Goal: Find specific page/section: Find specific page/section

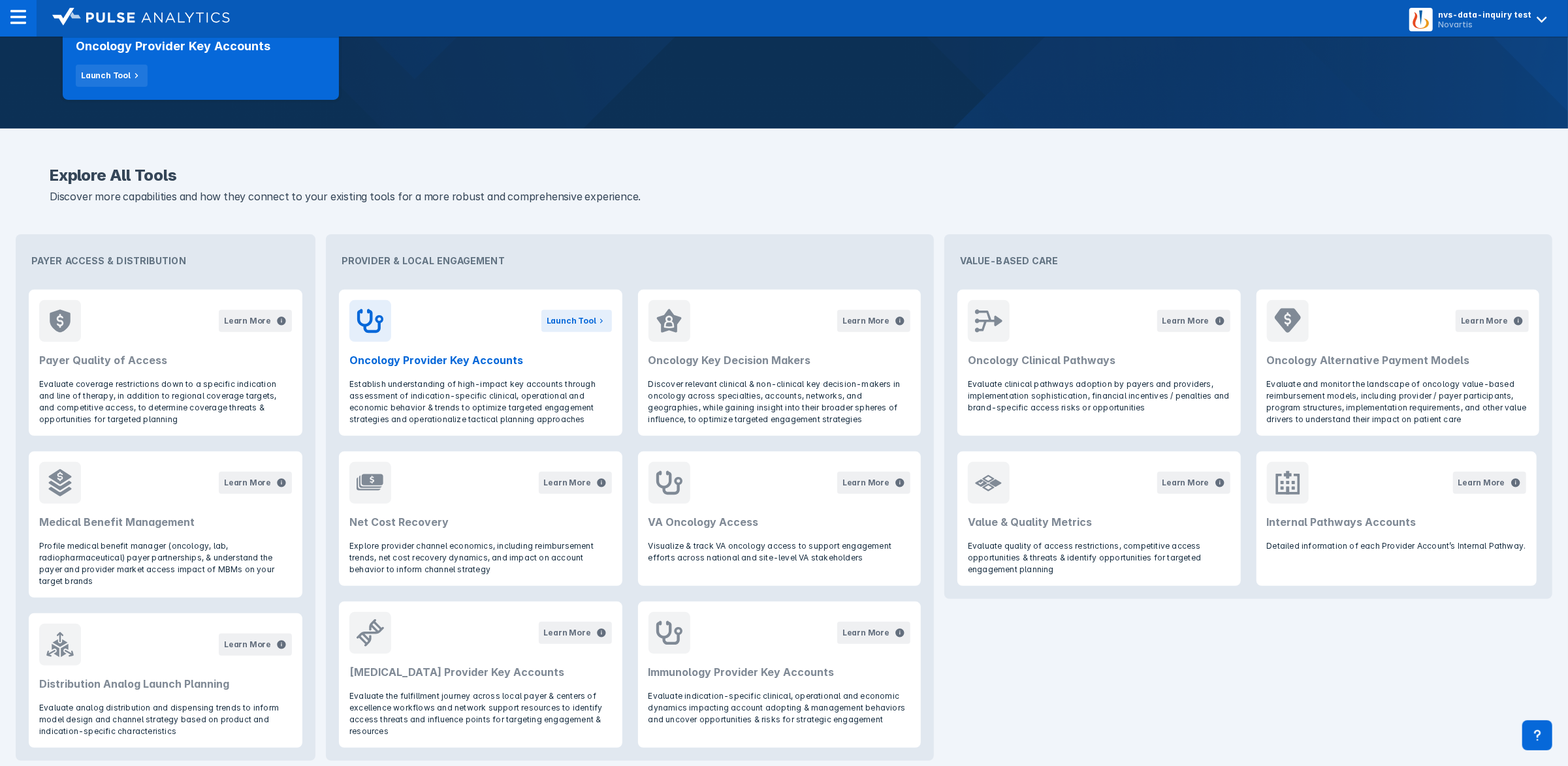
scroll to position [350, 0]
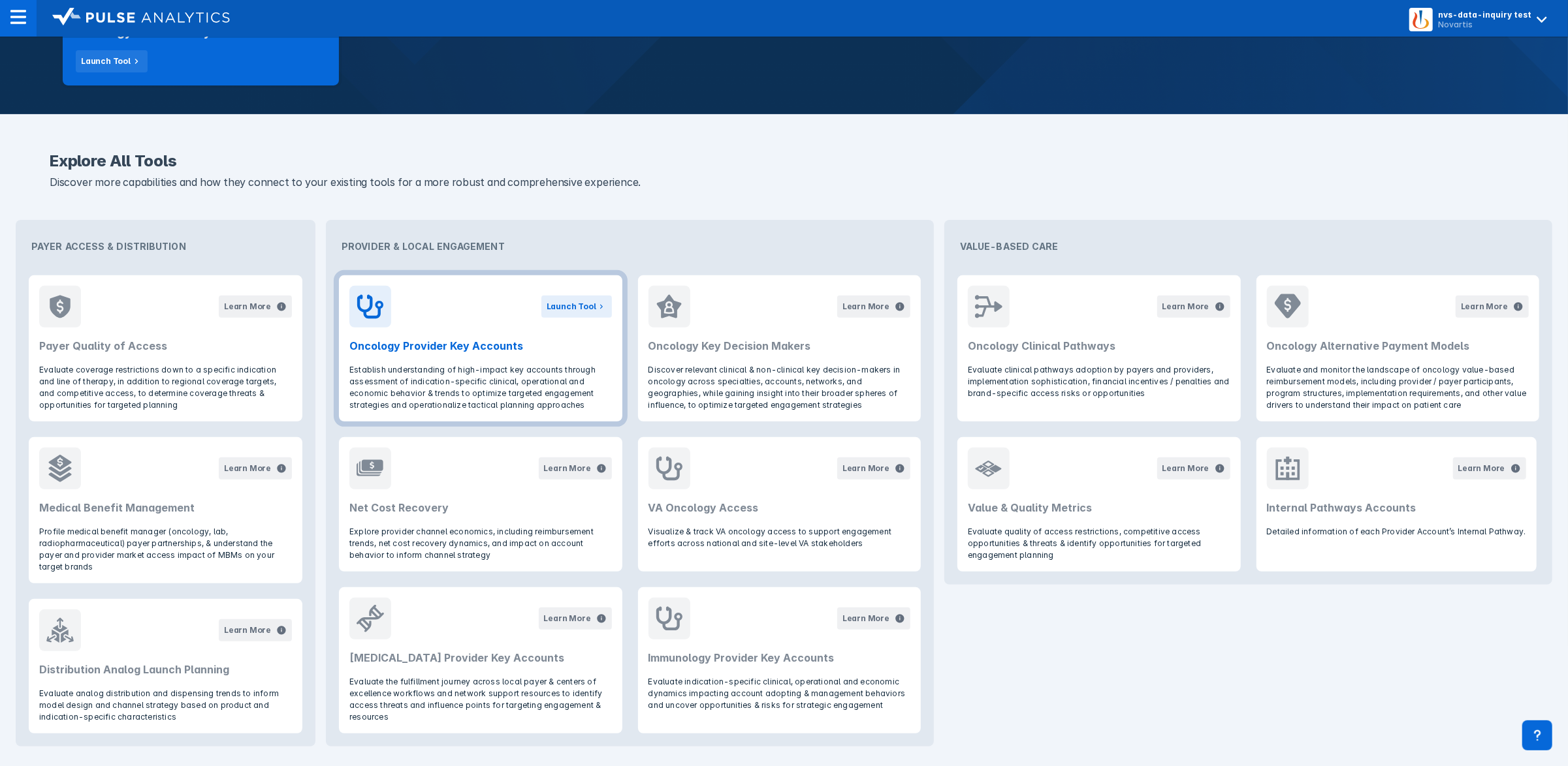
click at [499, 348] on h2 "Oncology Provider Key Accounts" at bounding box center [480, 346] width 262 height 16
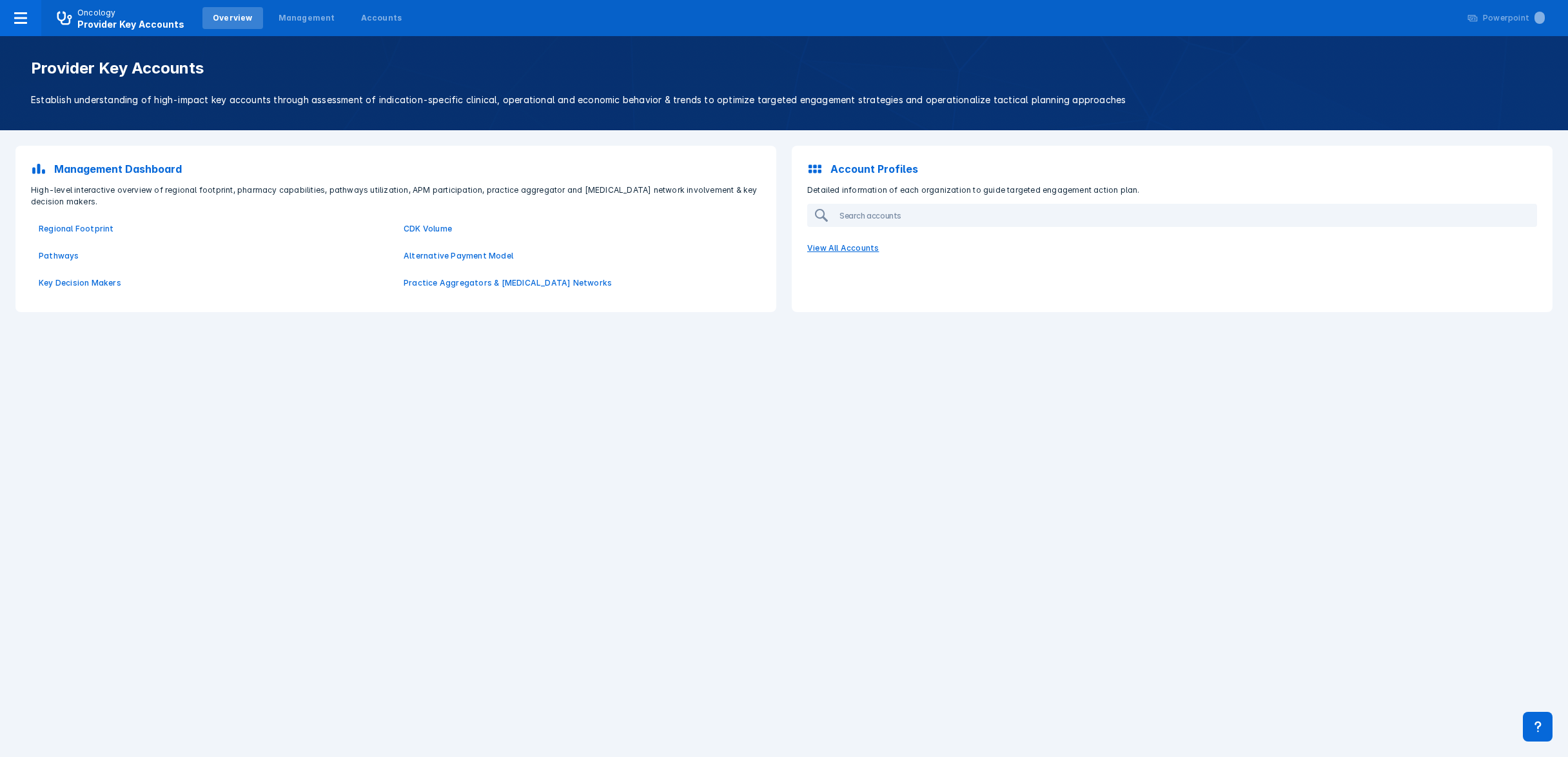
click at [831, 248] on p "View All Accounts" at bounding box center [1172, 248] width 745 height 27
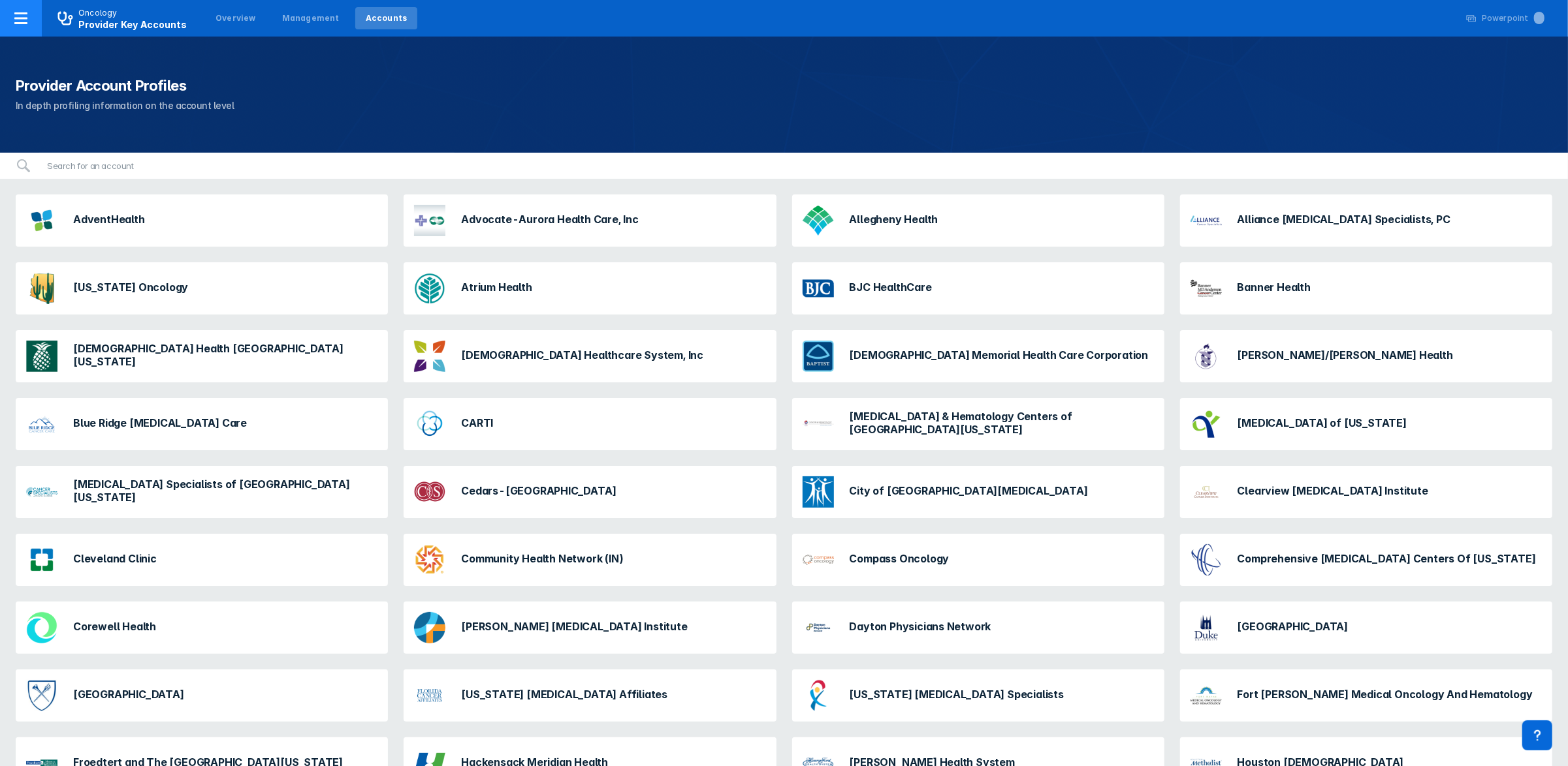
click at [23, 19] on icon at bounding box center [21, 19] width 13 height 12
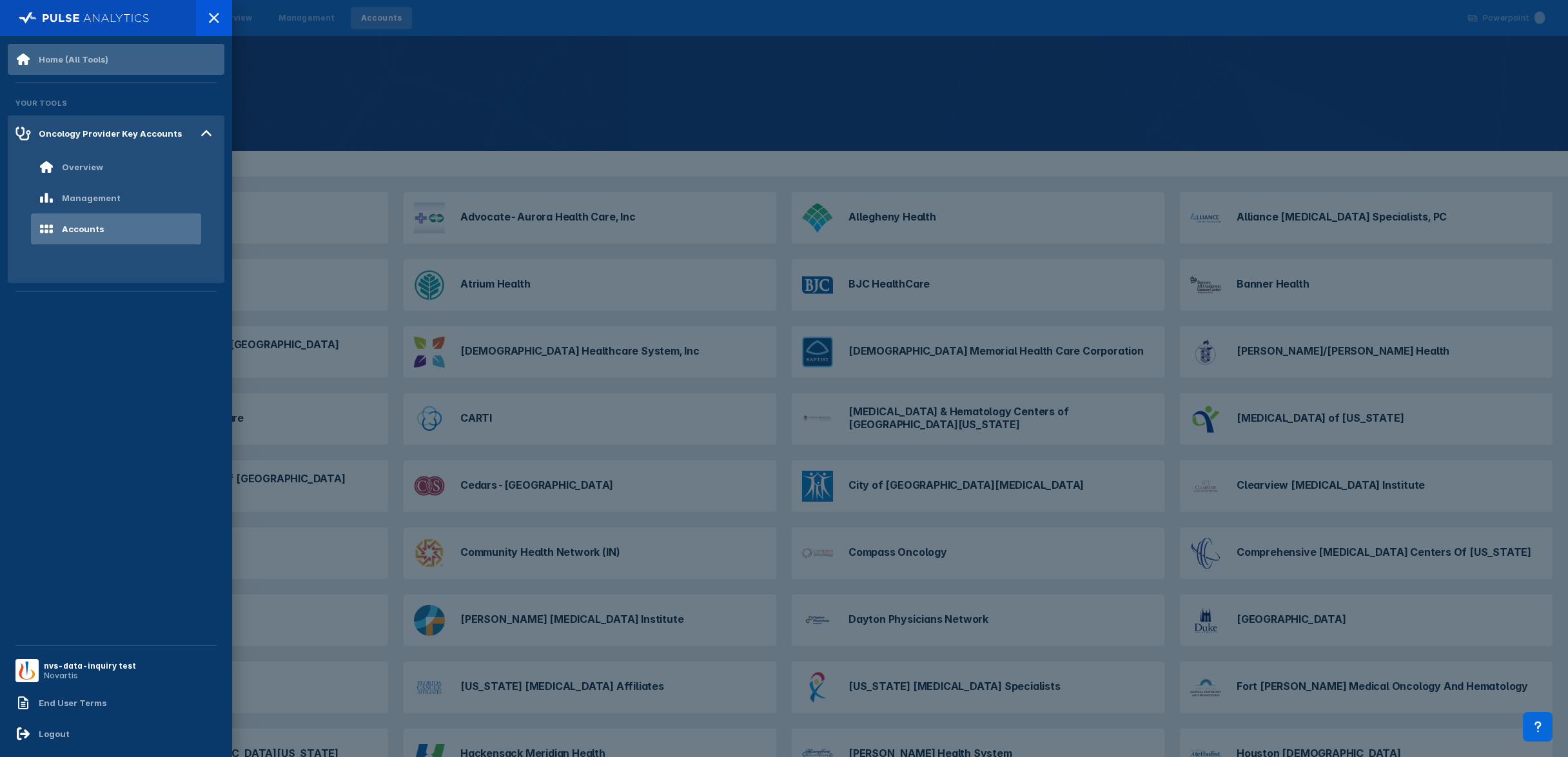
click at [44, 66] on div "Home (All Tools)" at bounding box center [62, 59] width 93 height 16
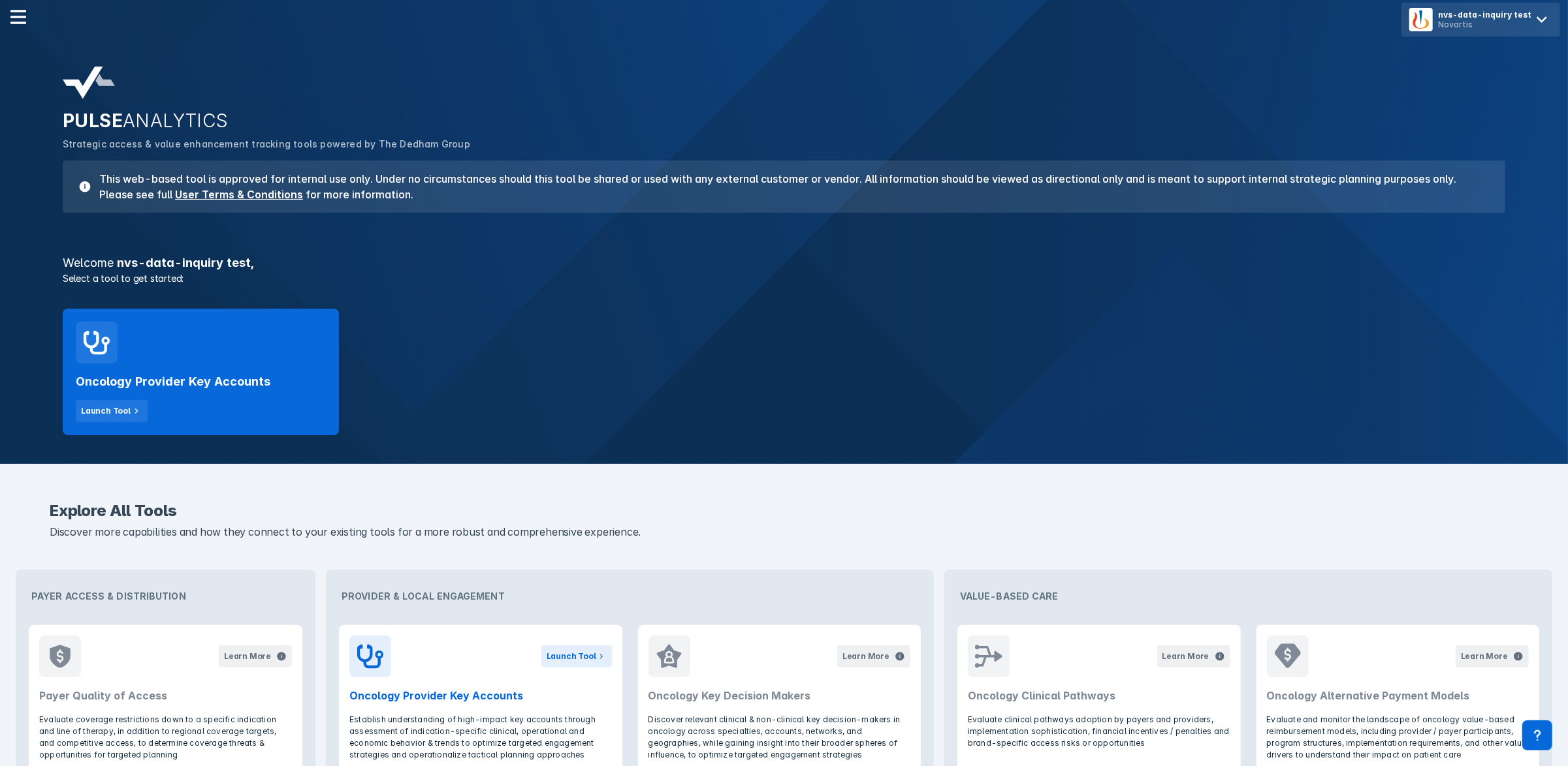
click at [1482, 20] on div "Novartis" at bounding box center [1484, 25] width 93 height 10
click at [1470, 62] on button "Logout" at bounding box center [1481, 55] width 148 height 26
